Goal: Task Accomplishment & Management: Manage account settings

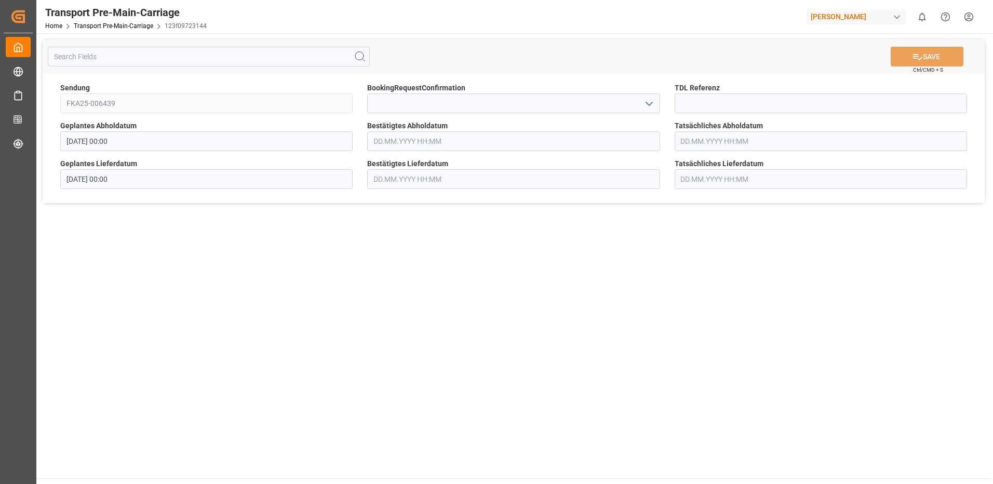
click at [423, 141] on input "text" at bounding box center [513, 141] width 292 height 20
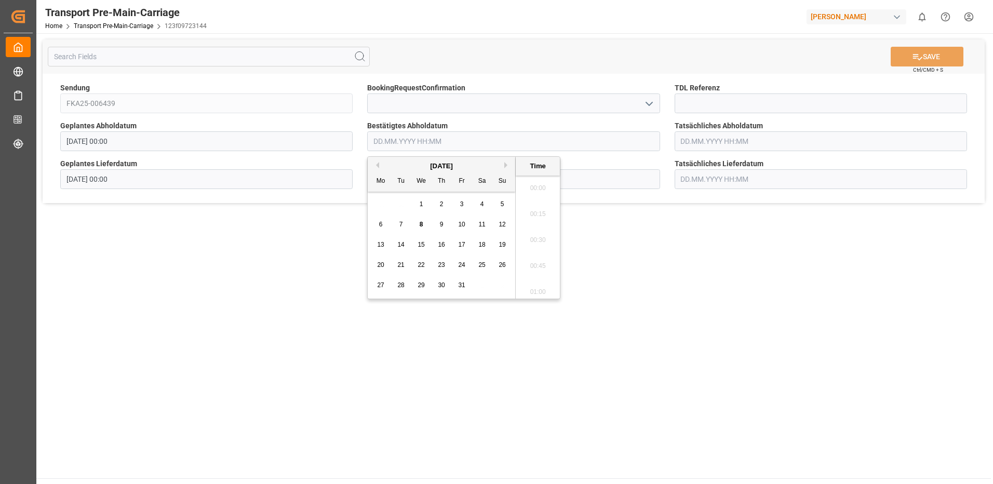
scroll to position [1120, 0]
click at [485, 224] on span "11" at bounding box center [481, 224] width 7 height 7
click at [464, 224] on span "10" at bounding box center [461, 224] width 7 height 7
type input "[DATE] 00:00"
click at [464, 224] on span "10" at bounding box center [461, 224] width 7 height 7
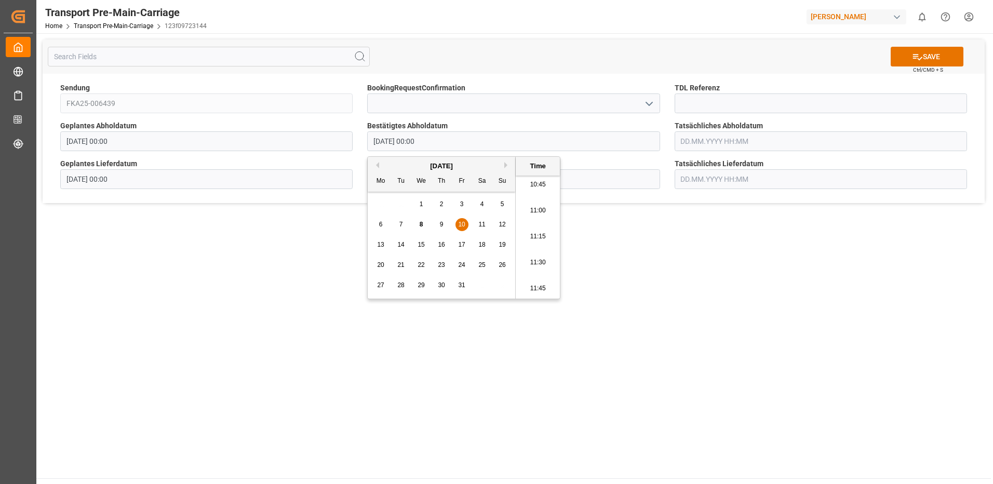
click at [715, 303] on main "SAVE Ctrl/CMD + S Sendung FKA25-006439 BookingRequestConfirmation TDL Referenz …" at bounding box center [513, 255] width 955 height 445
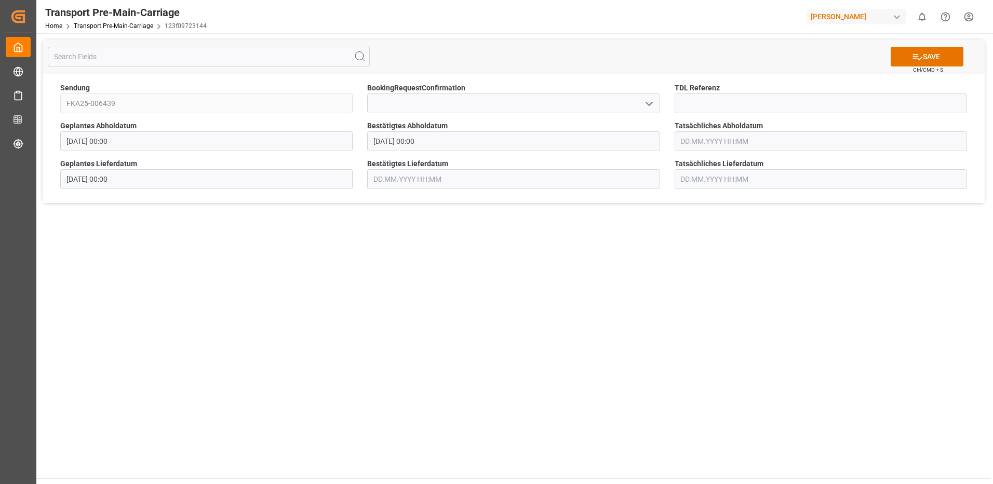
click at [422, 182] on input "text" at bounding box center [513, 179] width 292 height 20
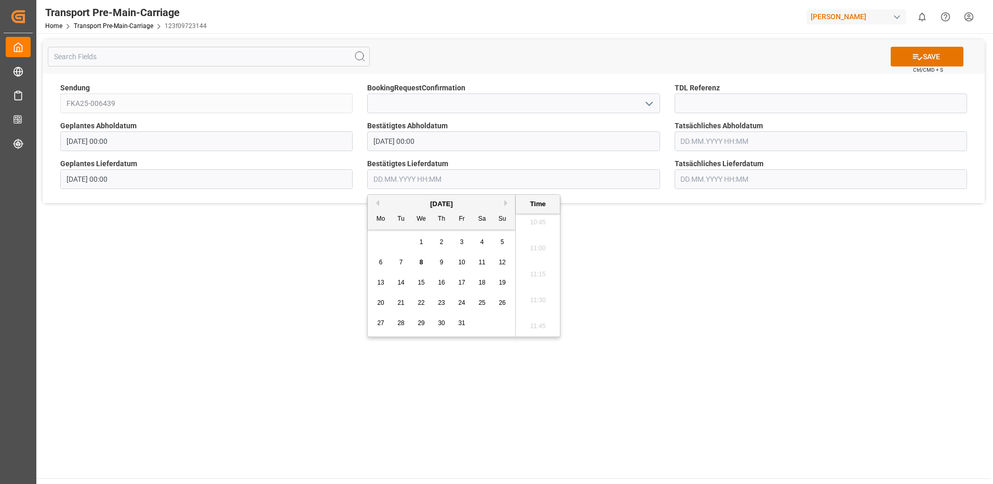
click at [387, 284] on div "13" at bounding box center [380, 283] width 13 height 12
type input "[DATE] 00:00"
click at [774, 340] on main "SAVE Ctrl/CMD + S Sendung FKA25-006439 BookingRequestConfirmation TDL Referenz …" at bounding box center [513, 255] width 955 height 445
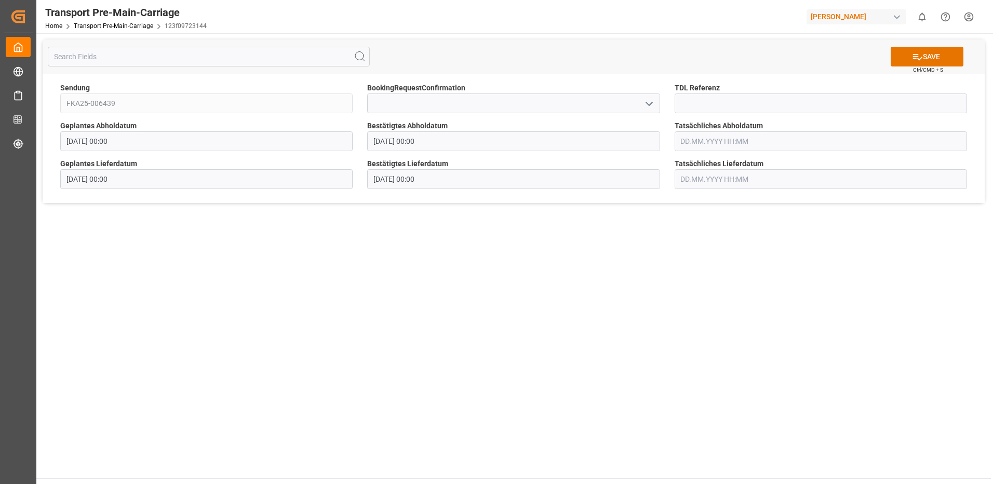
click at [722, 144] on input "text" at bounding box center [821, 141] width 292 height 20
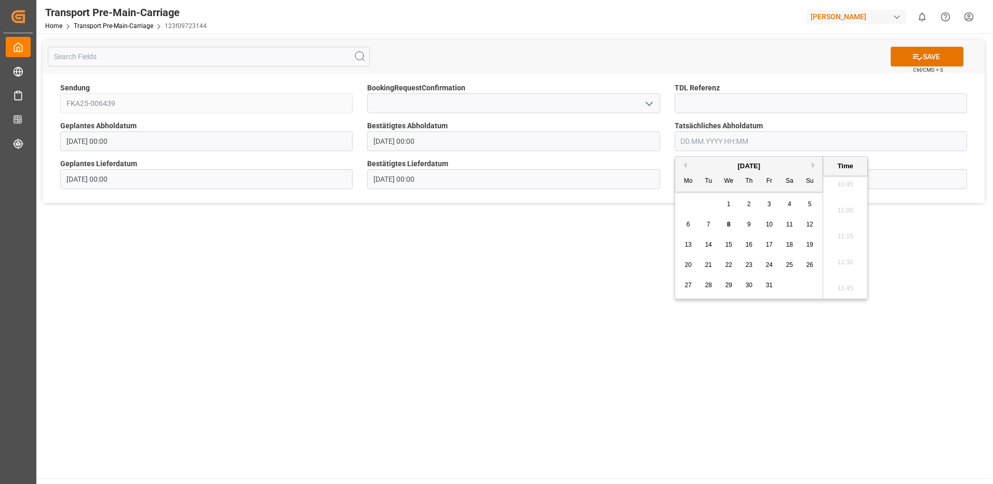
click at [770, 230] on div "10" at bounding box center [769, 225] width 13 height 12
type input "[DATE] 00:00"
click at [538, 287] on main "SAVE Ctrl/CMD + S Sendung FKA25-006439 BookingRequestConfirmation TDL Referenz …" at bounding box center [513, 255] width 955 height 445
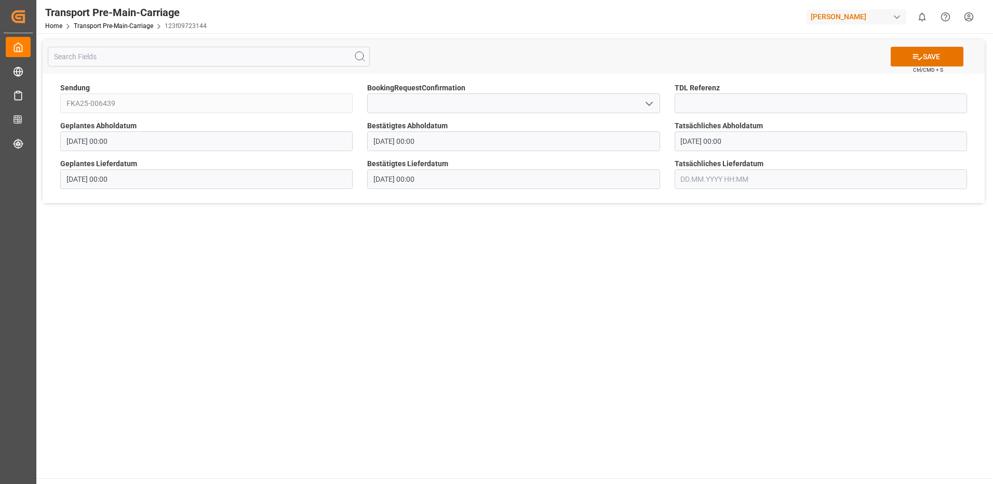
click at [692, 175] on input "text" at bounding box center [821, 179] width 292 height 20
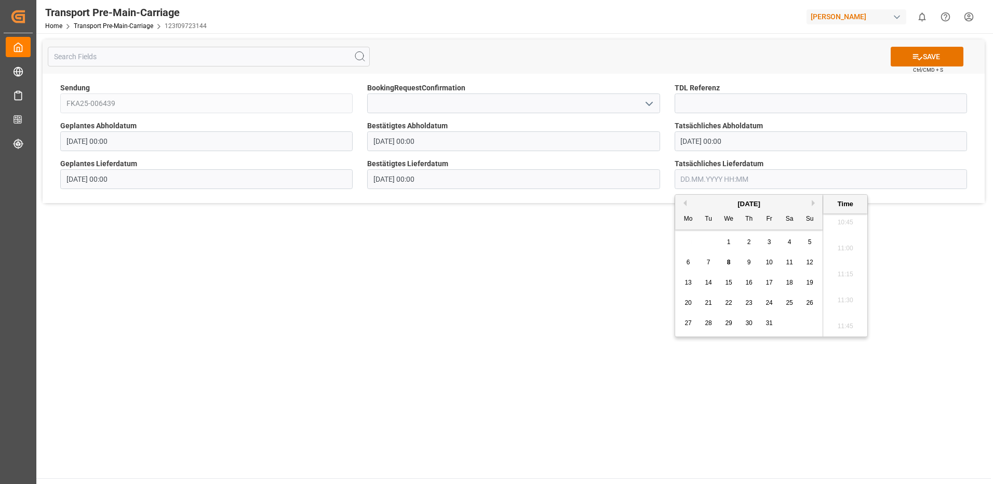
click at [690, 278] on div "13" at bounding box center [688, 283] width 13 height 12
type input "[DATE] 00:00"
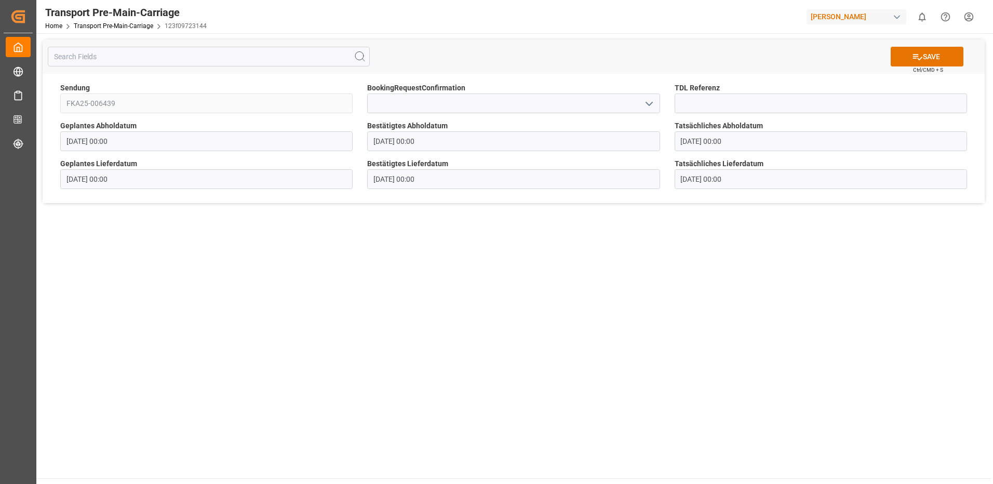
click at [513, 378] on main "SAVE Ctrl/CMD + S Sendung FKA25-006439 BookingRequestConfirmation TDL Referenz …" at bounding box center [513, 255] width 955 height 445
click at [920, 52] on icon at bounding box center [917, 56] width 11 height 11
